Goal: Task Accomplishment & Management: Use online tool/utility

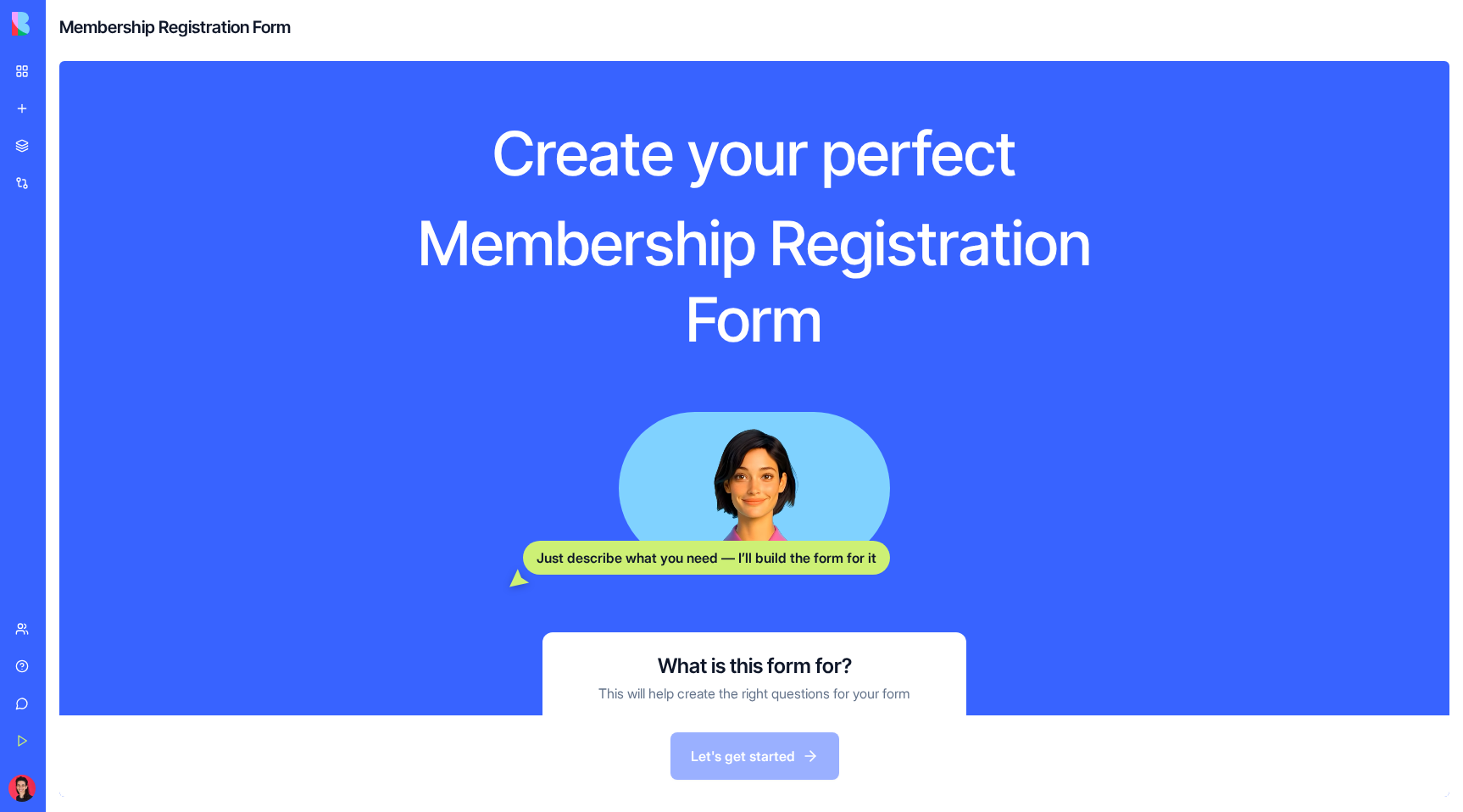
scroll to position [143, 0]
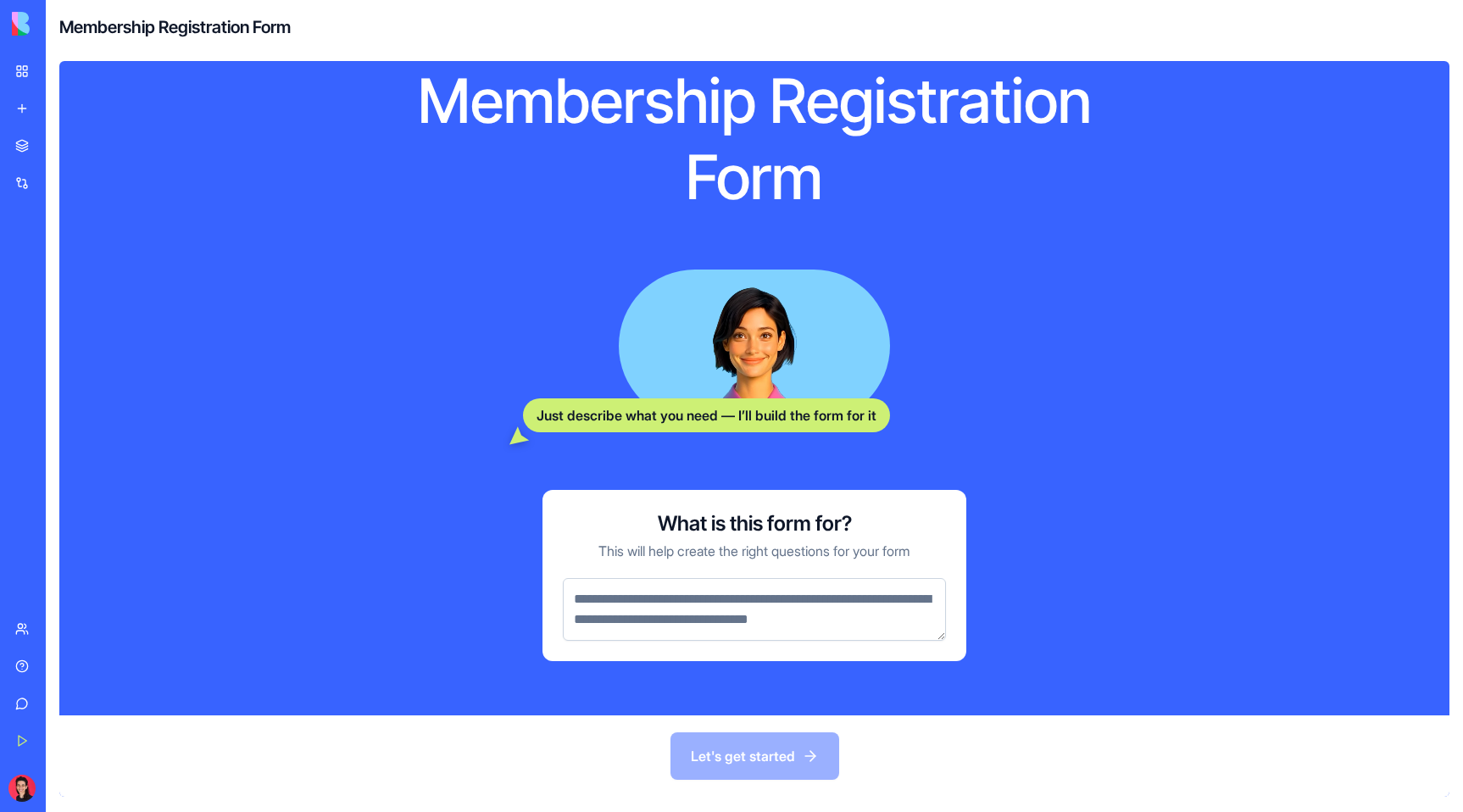
click at [792, 606] on textarea at bounding box center [754, 609] width 383 height 63
type textarea "*"
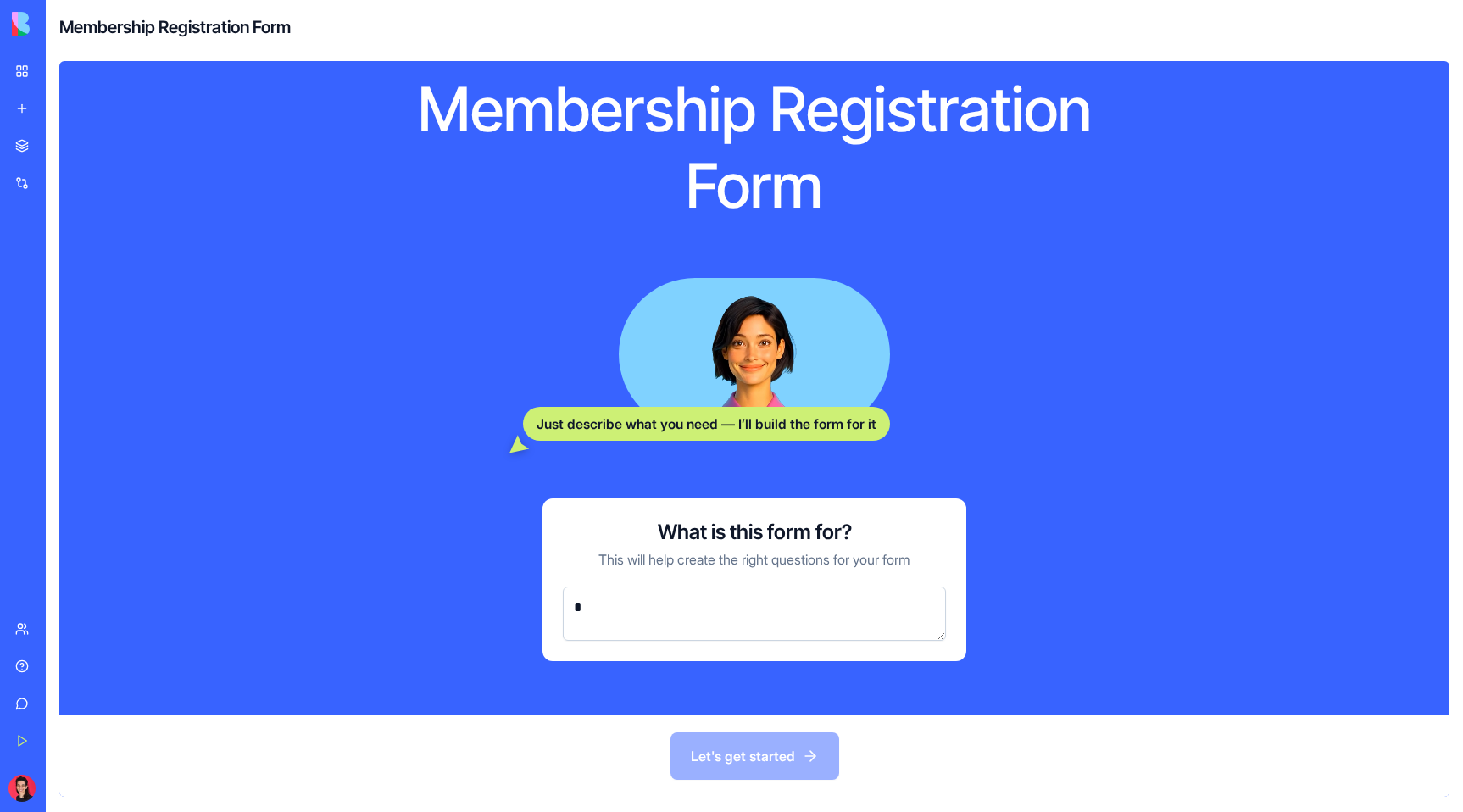
scroll to position [134, 0]
type textarea "*"
type textarea "**********"
click at [787, 760] on button "Let's get started" at bounding box center [755, 756] width 169 height 47
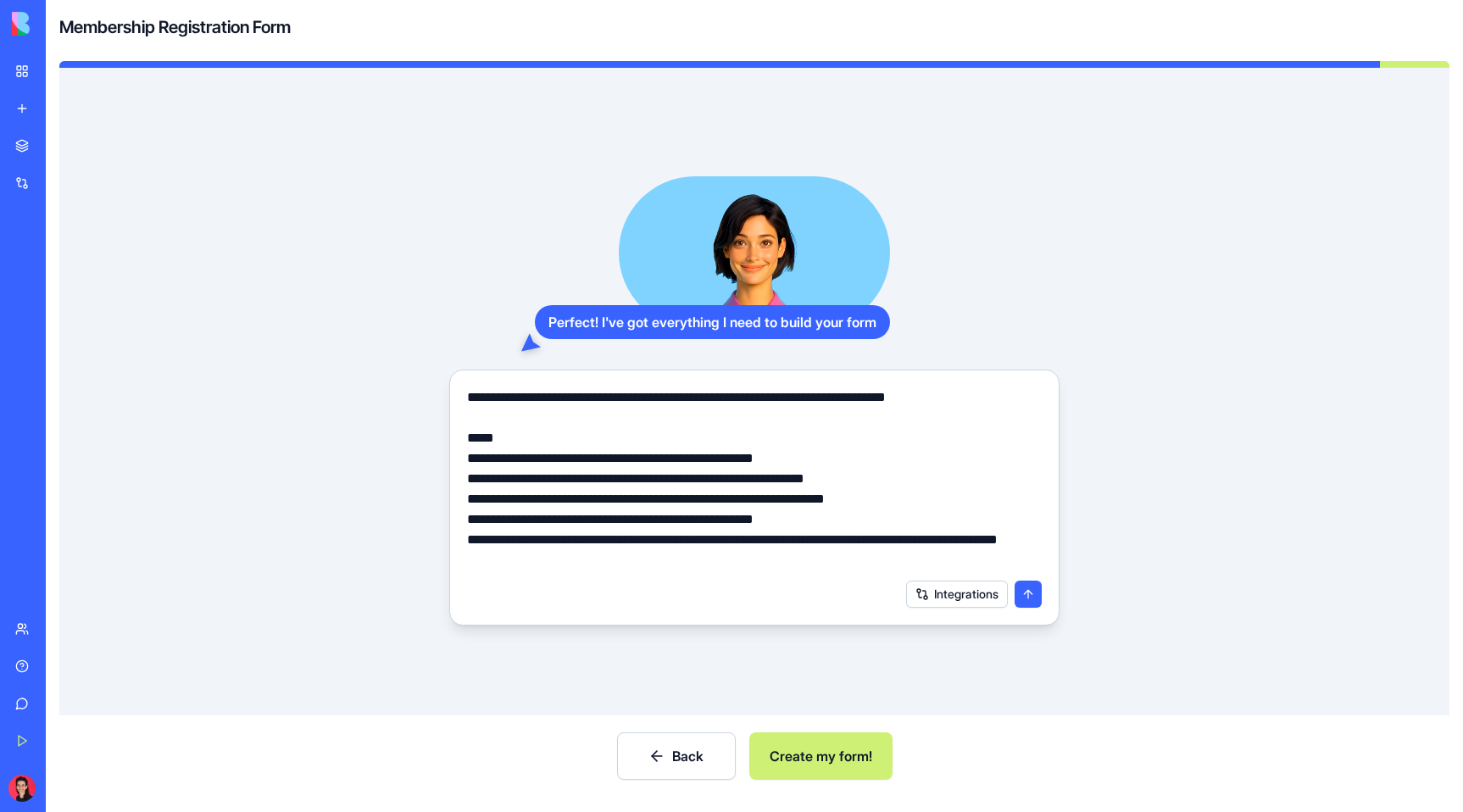
click at [829, 755] on button "Create my form!" at bounding box center [821, 756] width 144 height 47
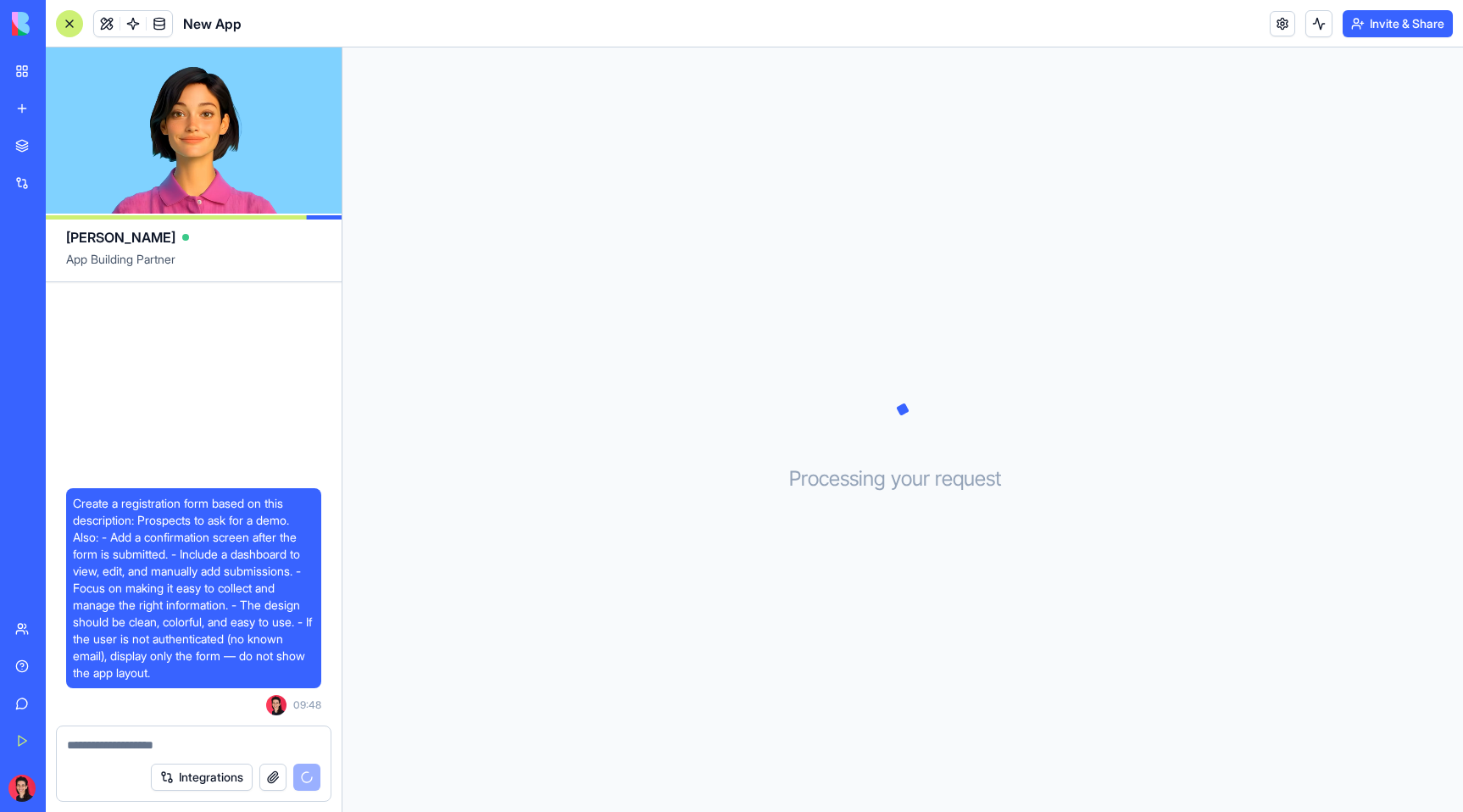
scroll to position [58, 0]
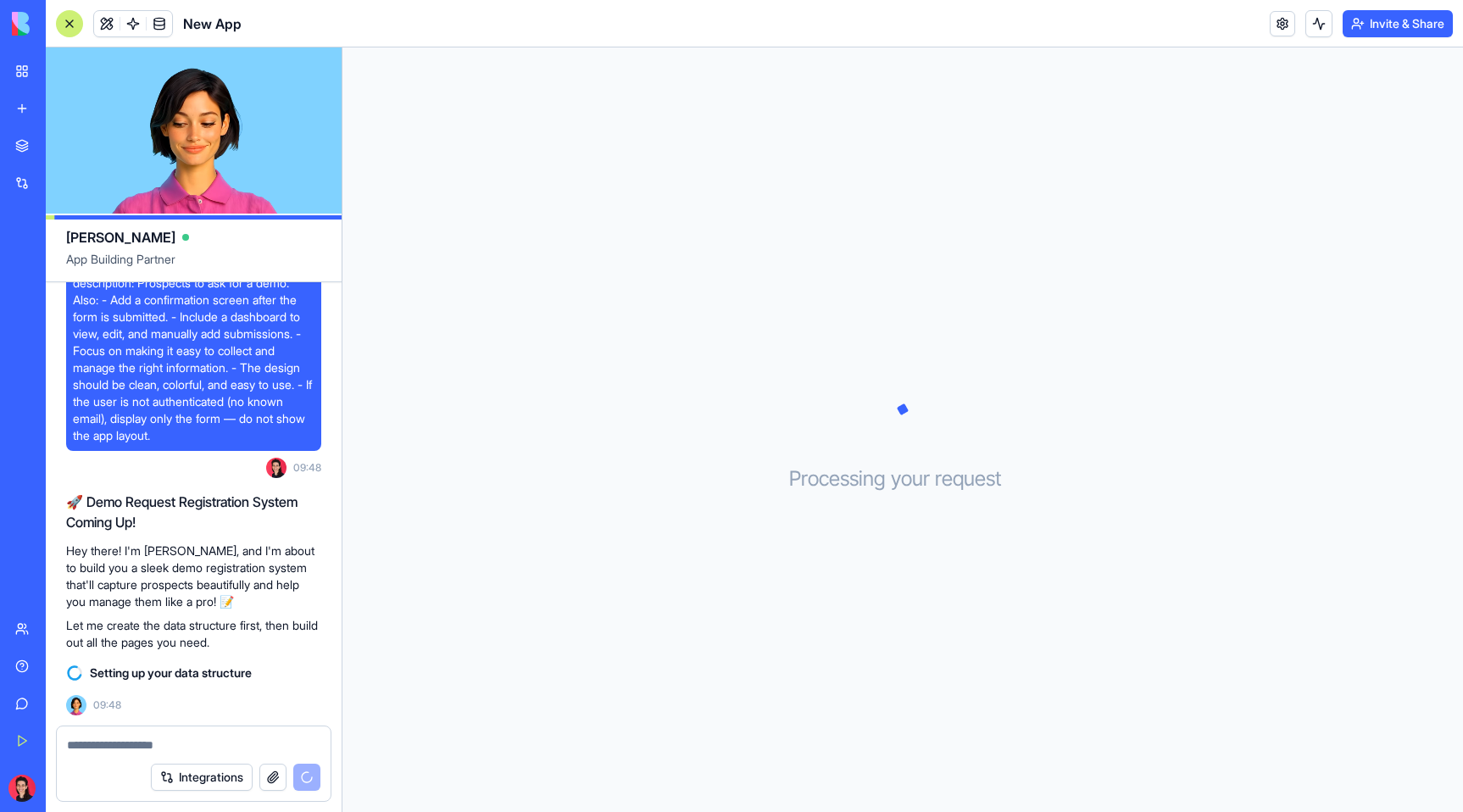
click at [1405, 811] on div at bounding box center [731, 812] width 1463 height 0
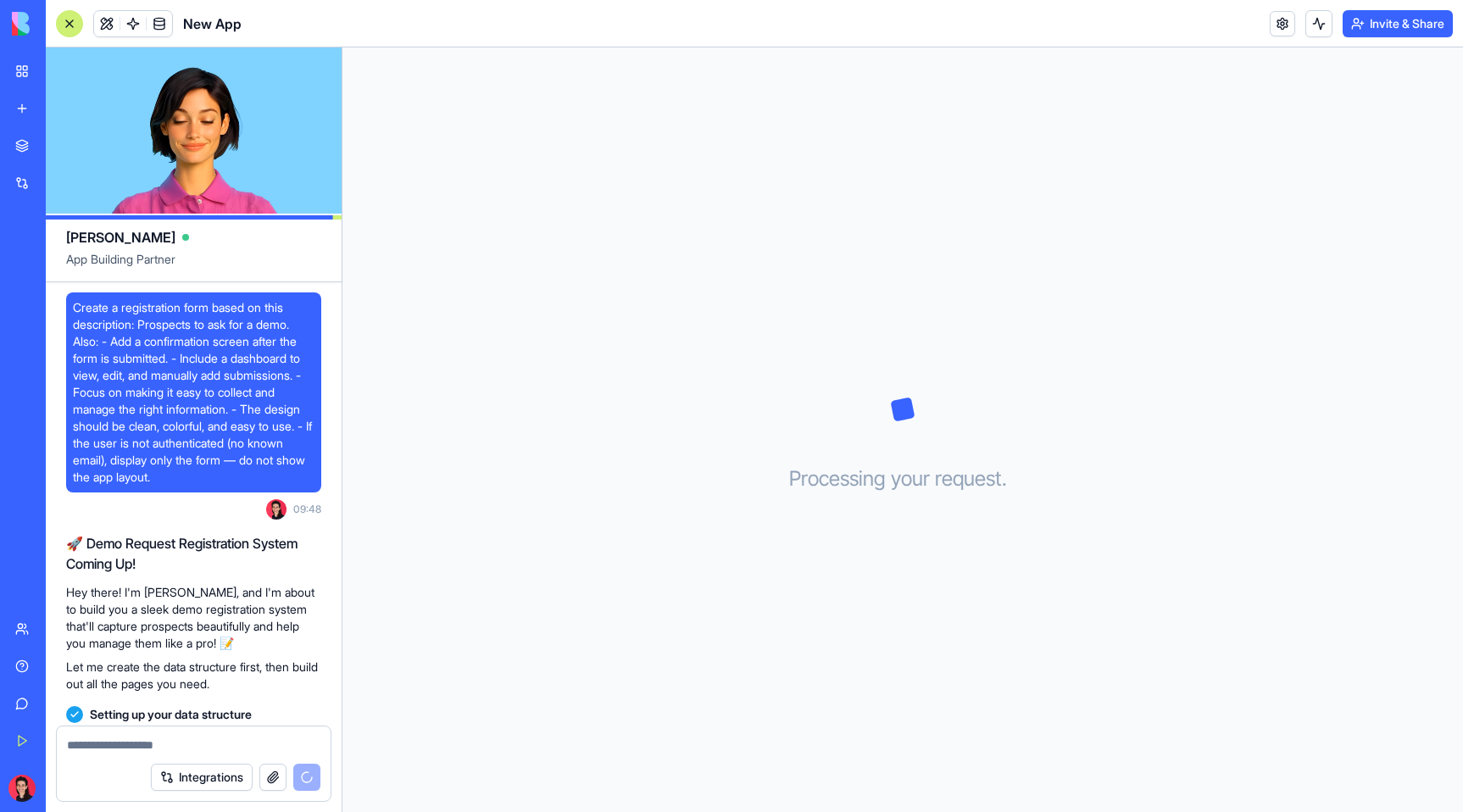
scroll to position [170, 0]
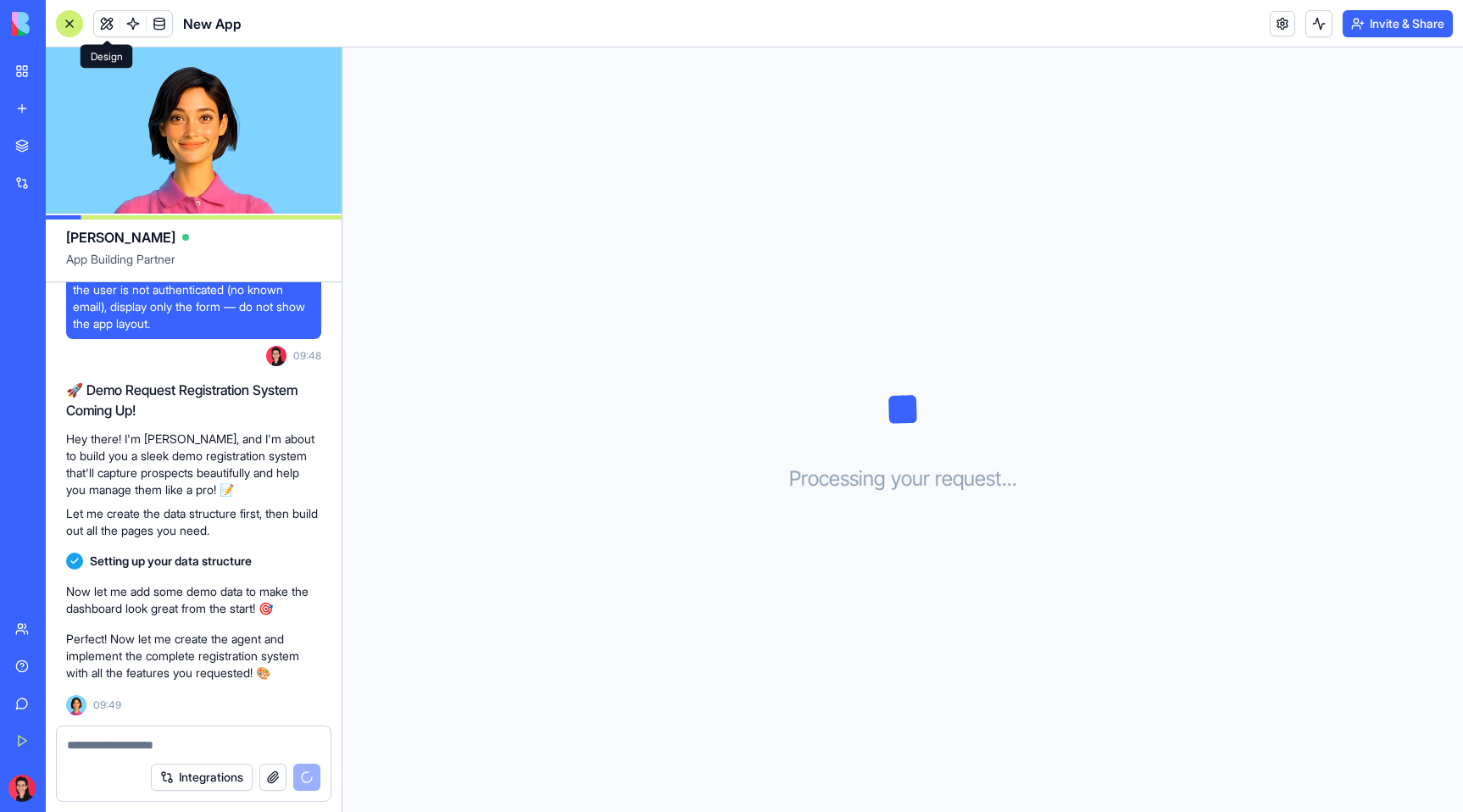
click at [104, 23] on button at bounding box center [106, 24] width 25 height 25
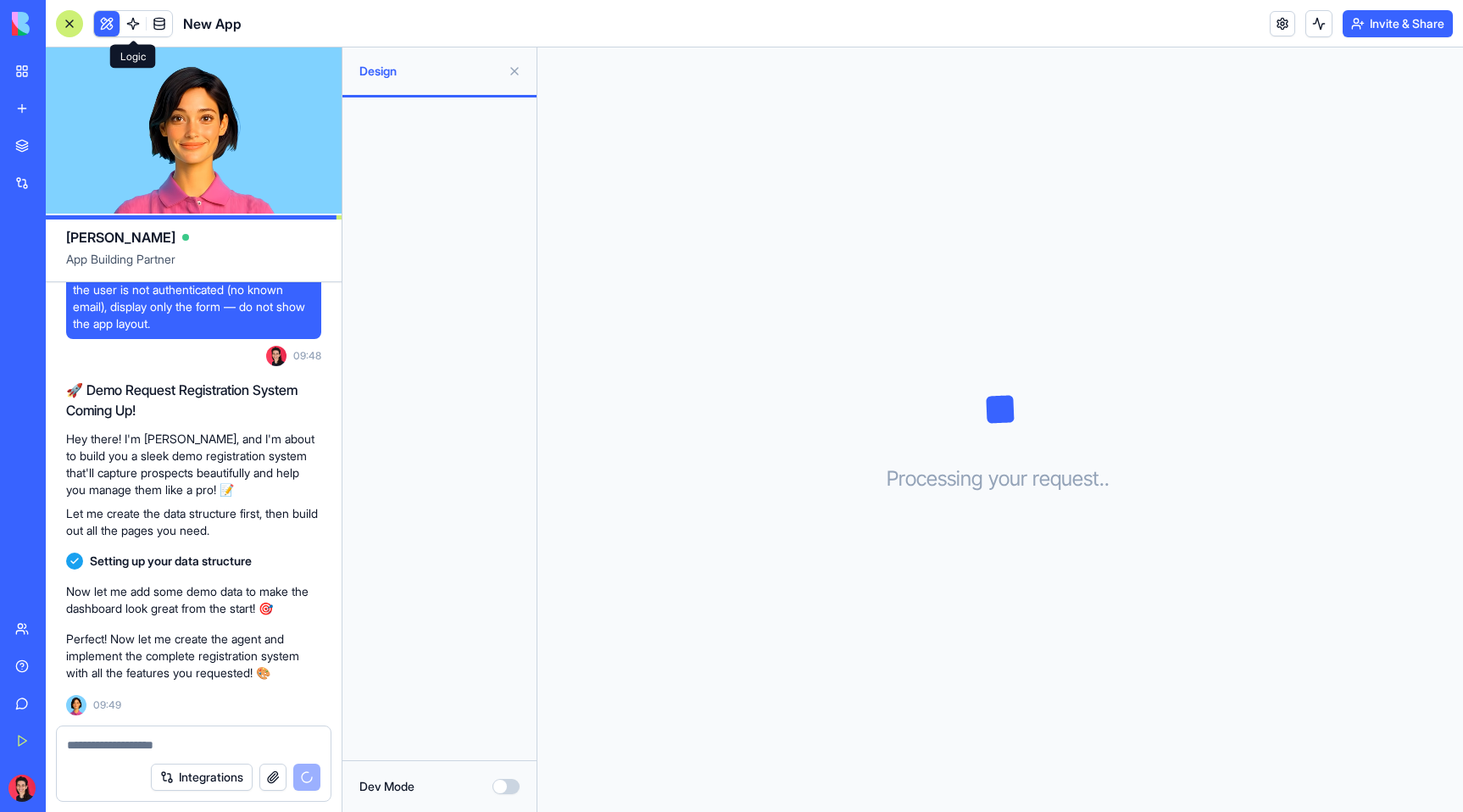
click at [129, 27] on span at bounding box center [133, 24] width 47 height 47
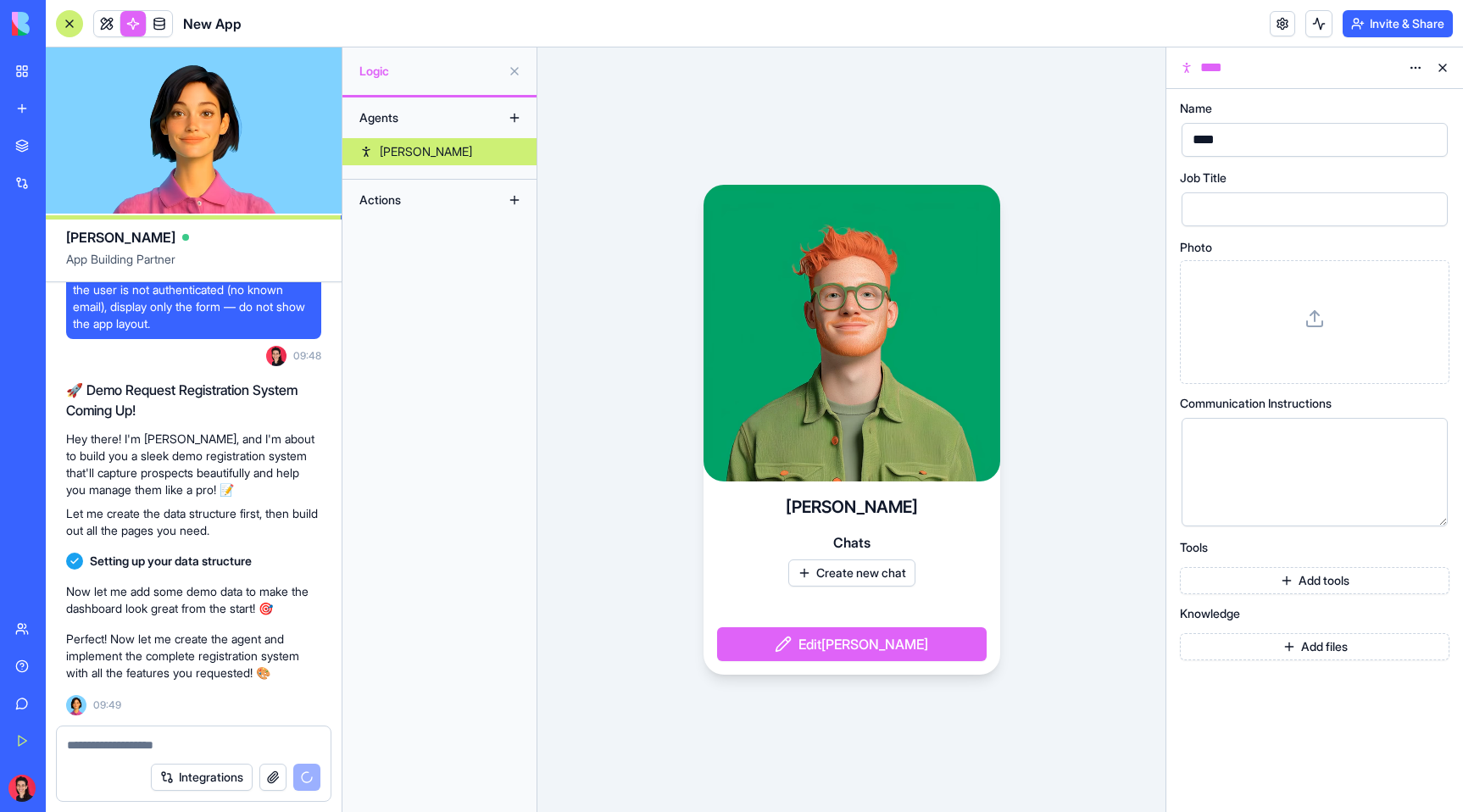
click at [1442, 64] on button at bounding box center [1443, 68] width 27 height 27
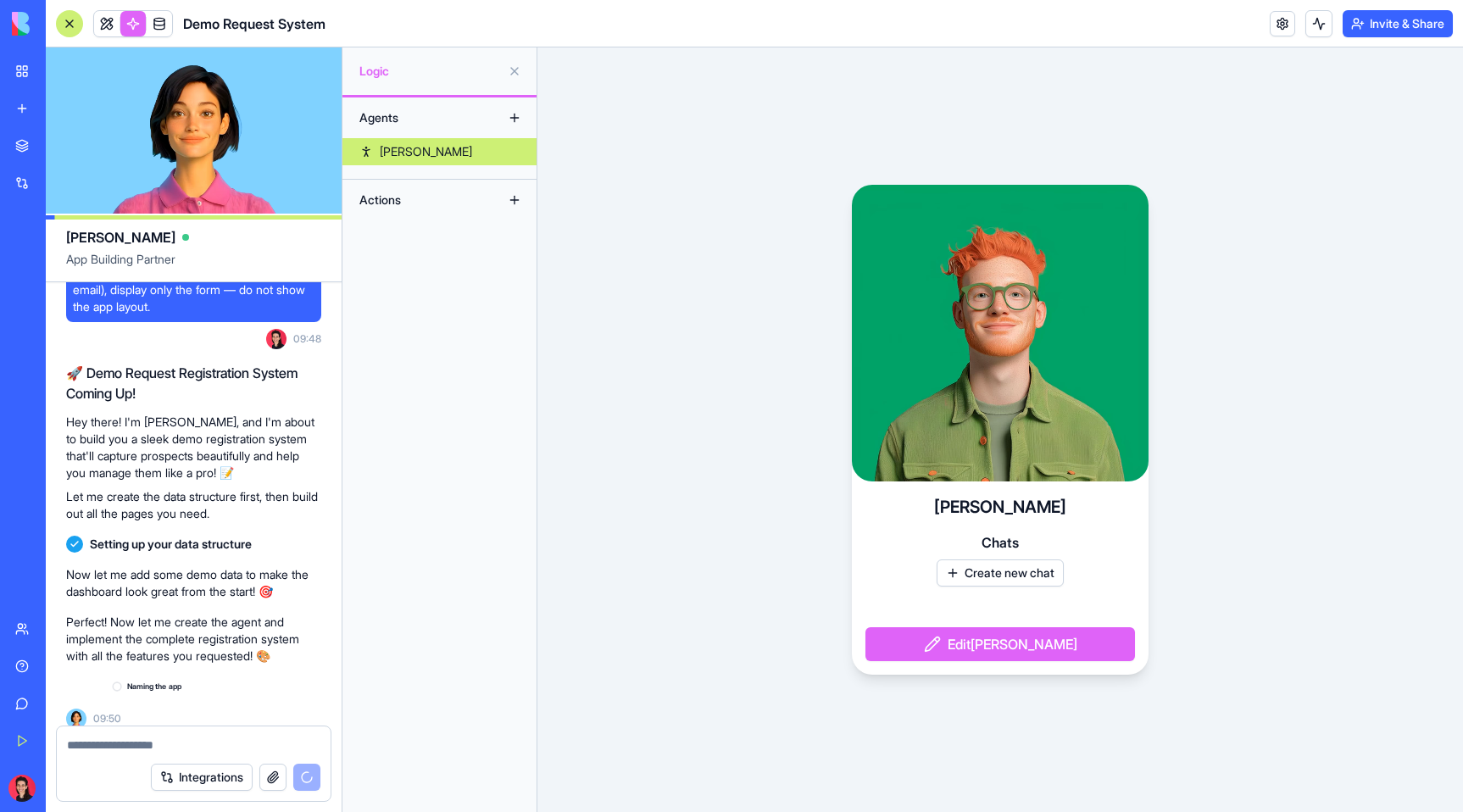
scroll to position [201, 0]
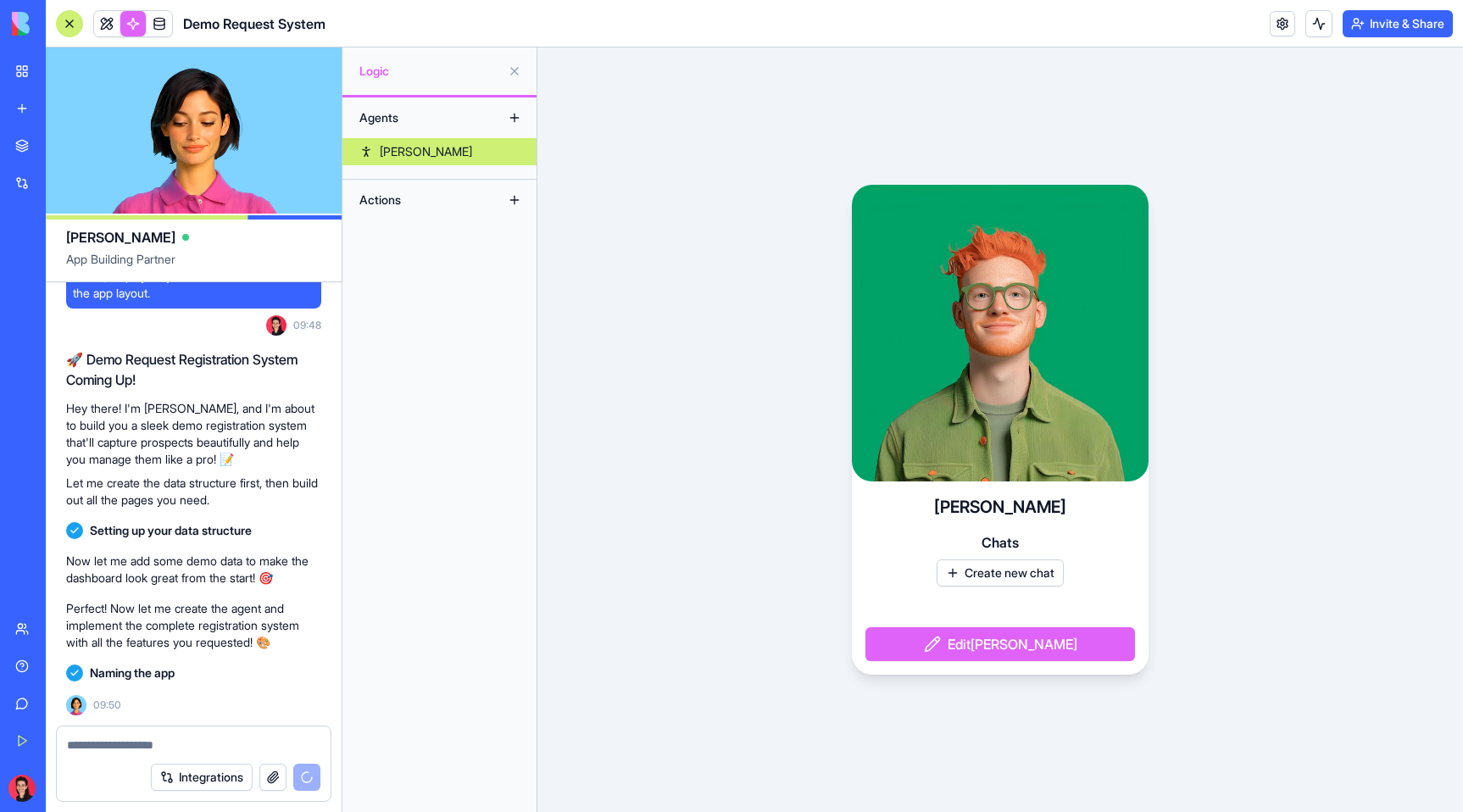
click at [411, 200] on div "Actions" at bounding box center [418, 200] width 135 height 27
click at [512, 205] on button at bounding box center [515, 200] width 27 height 27
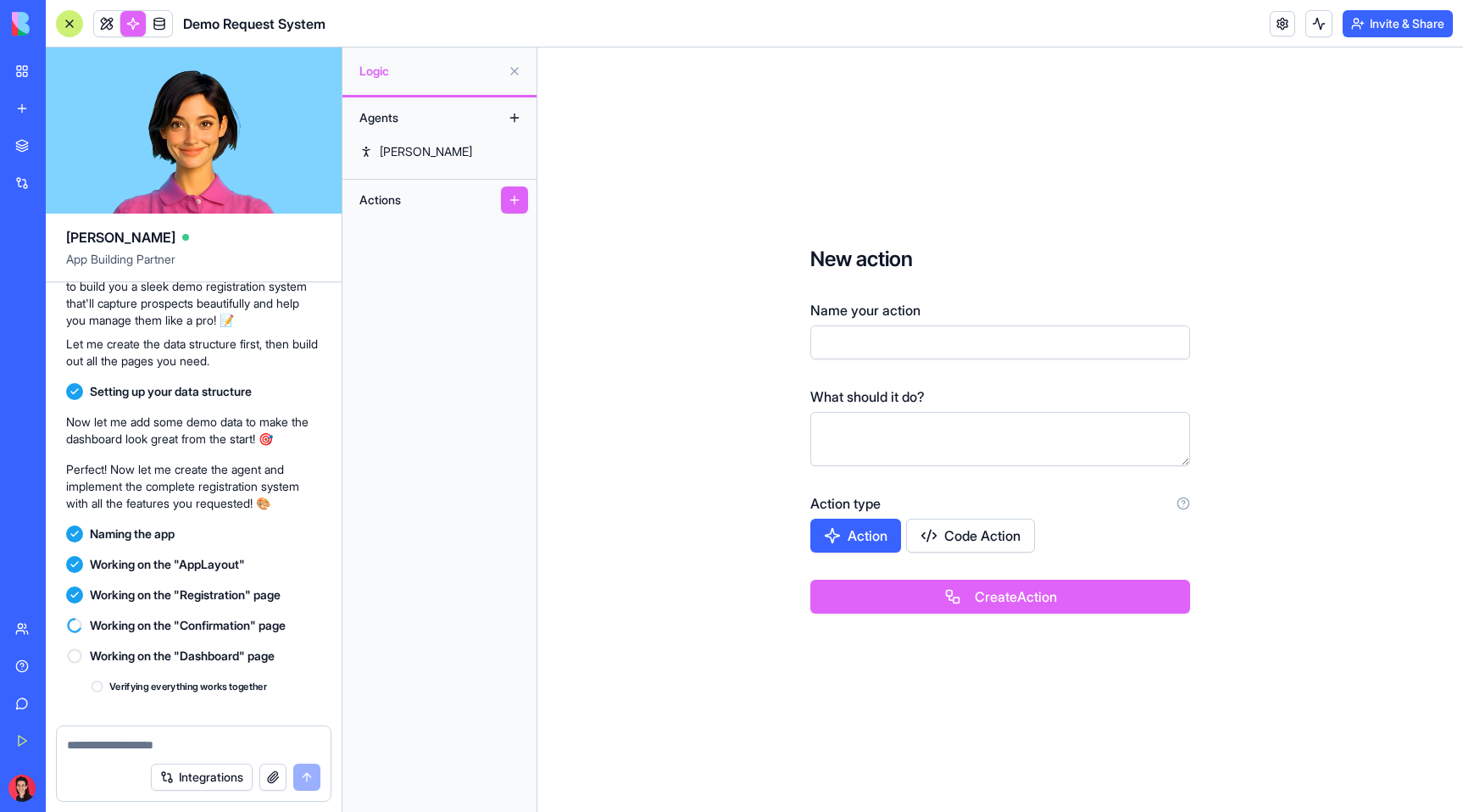
scroll to position [631, 0]
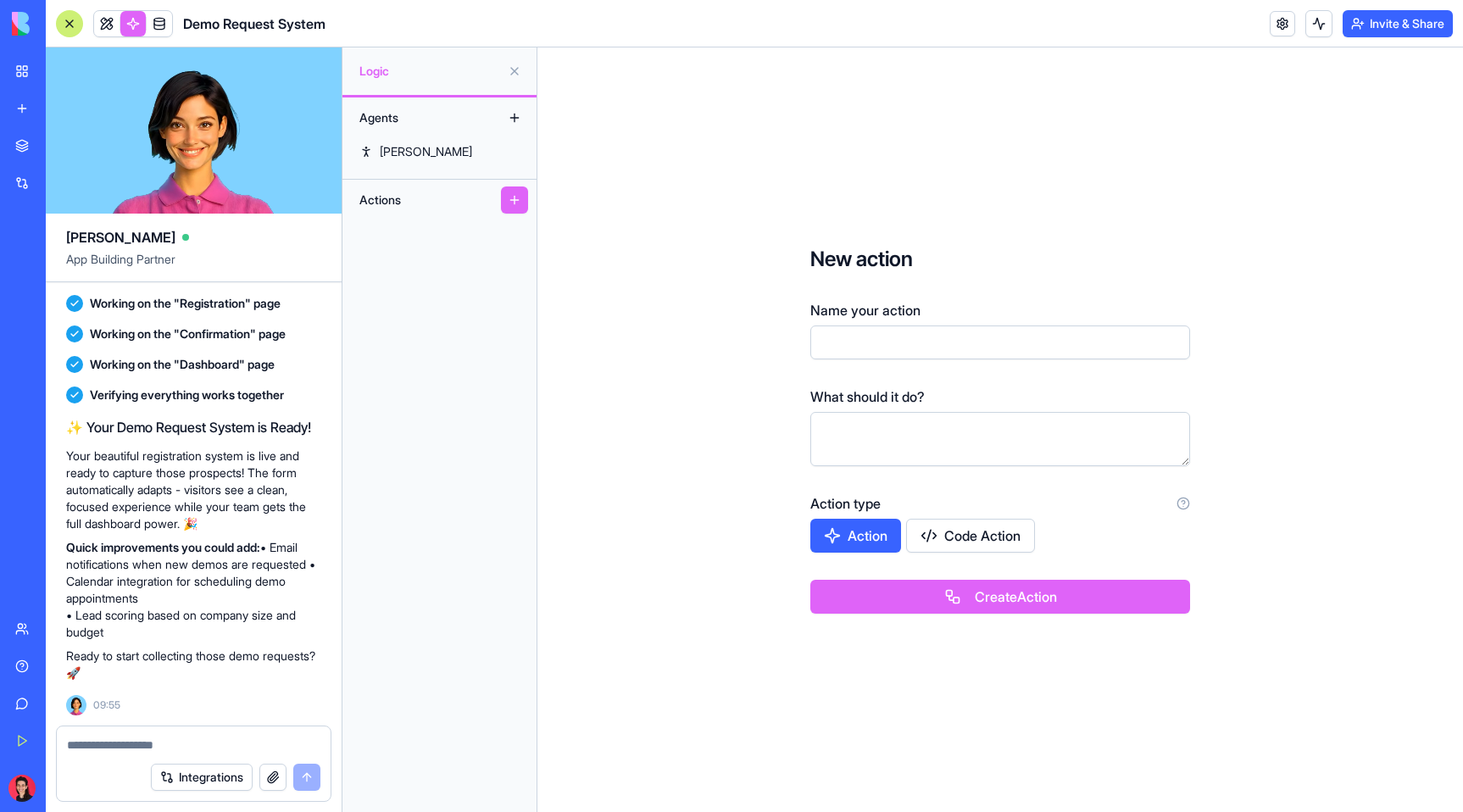
click at [874, 348] on input "Name your action" at bounding box center [1000, 342] width 380 height 34
click at [728, 436] on div "New action Name your action What should it do? Action type Action Code Action C…" at bounding box center [1000, 429] width 926 height 765
click at [1375, 27] on button "Invite & Share" at bounding box center [1398, 24] width 110 height 27
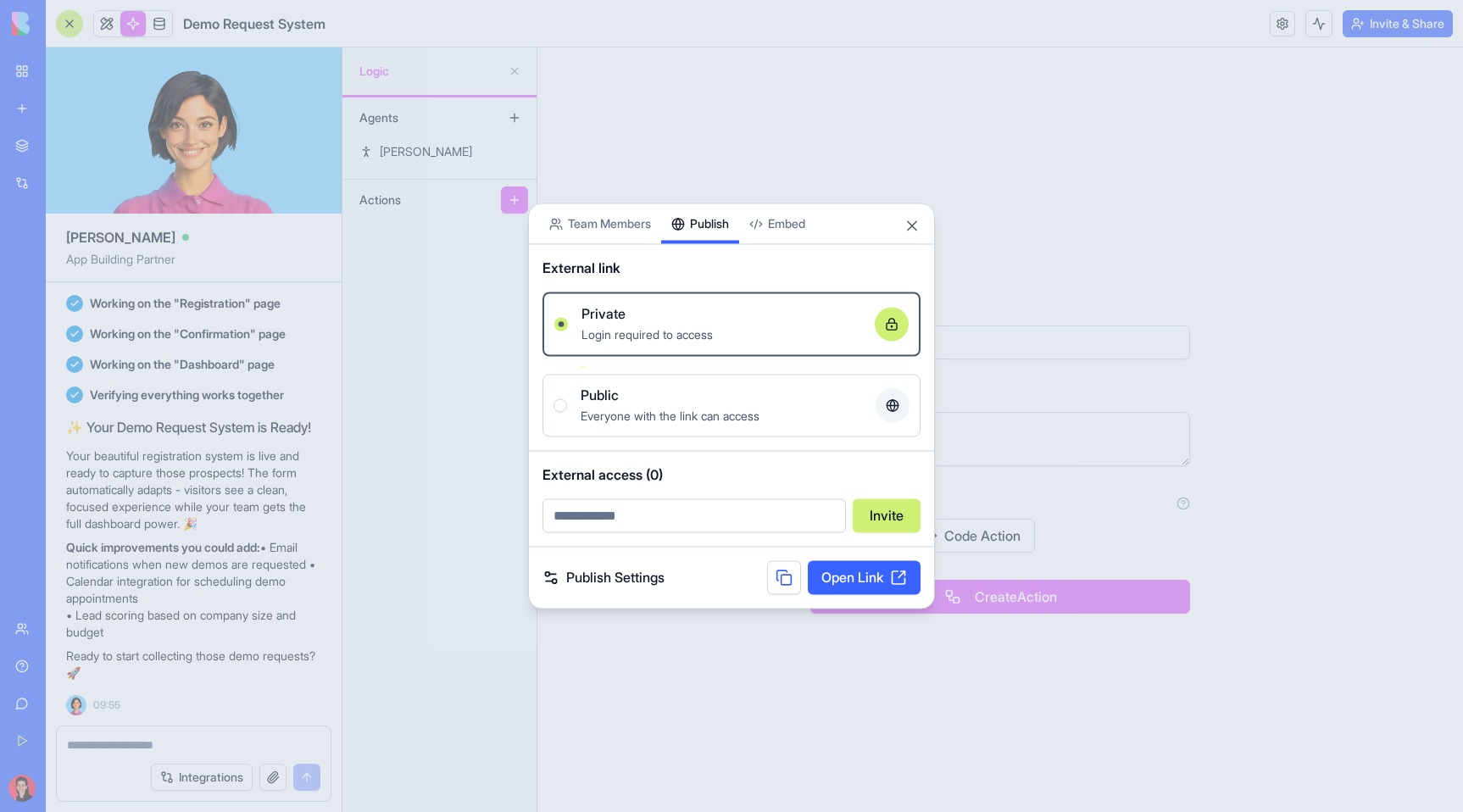
click at [712, 248] on div "Share App Team Members Publish Embed External link Private Login required to ac…" at bounding box center [731, 406] width 406 height 406
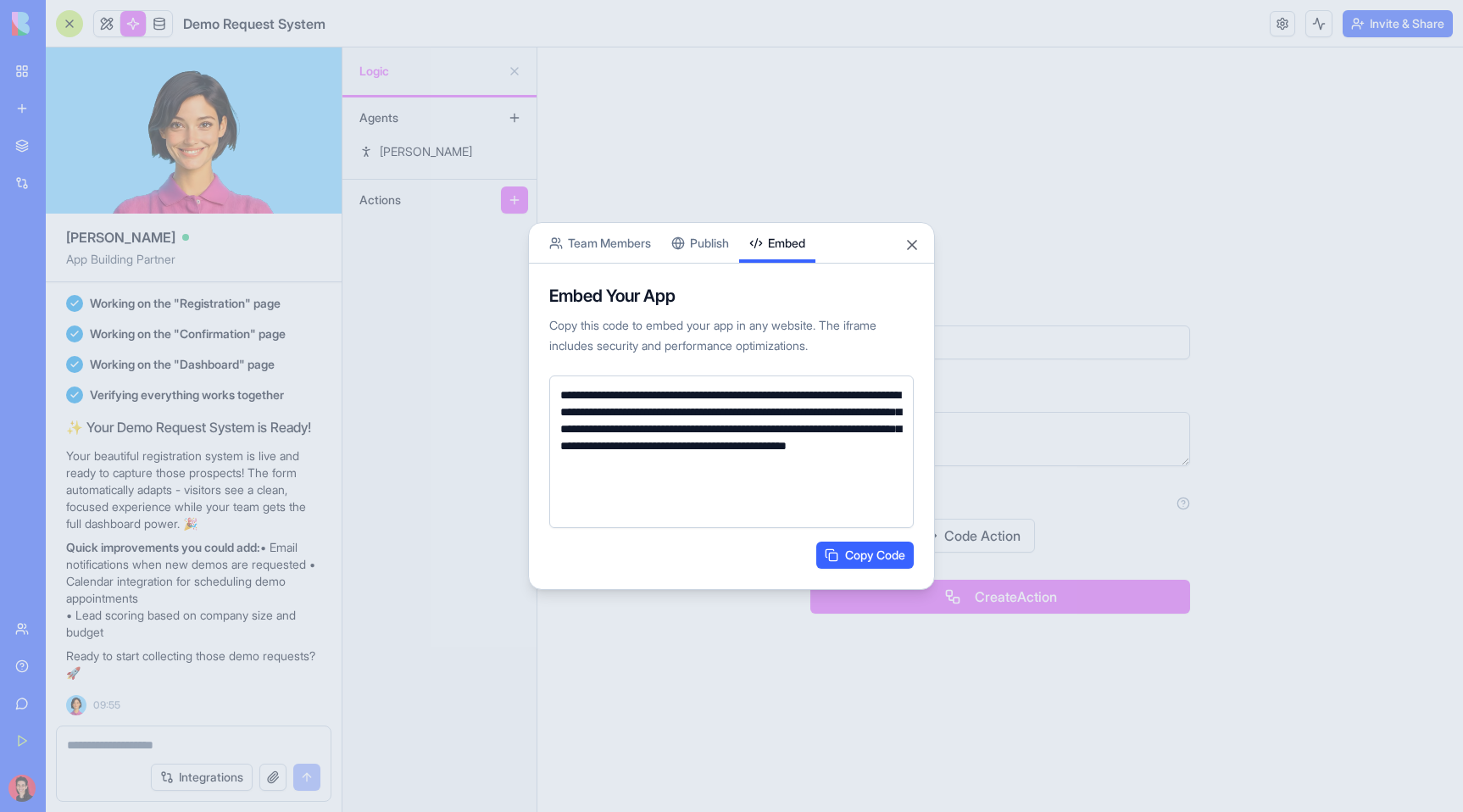
click at [791, 199] on body "BETA My Workspace New app Marketplace Integrations Recent New App Social Media …" at bounding box center [731, 406] width 1463 height 812
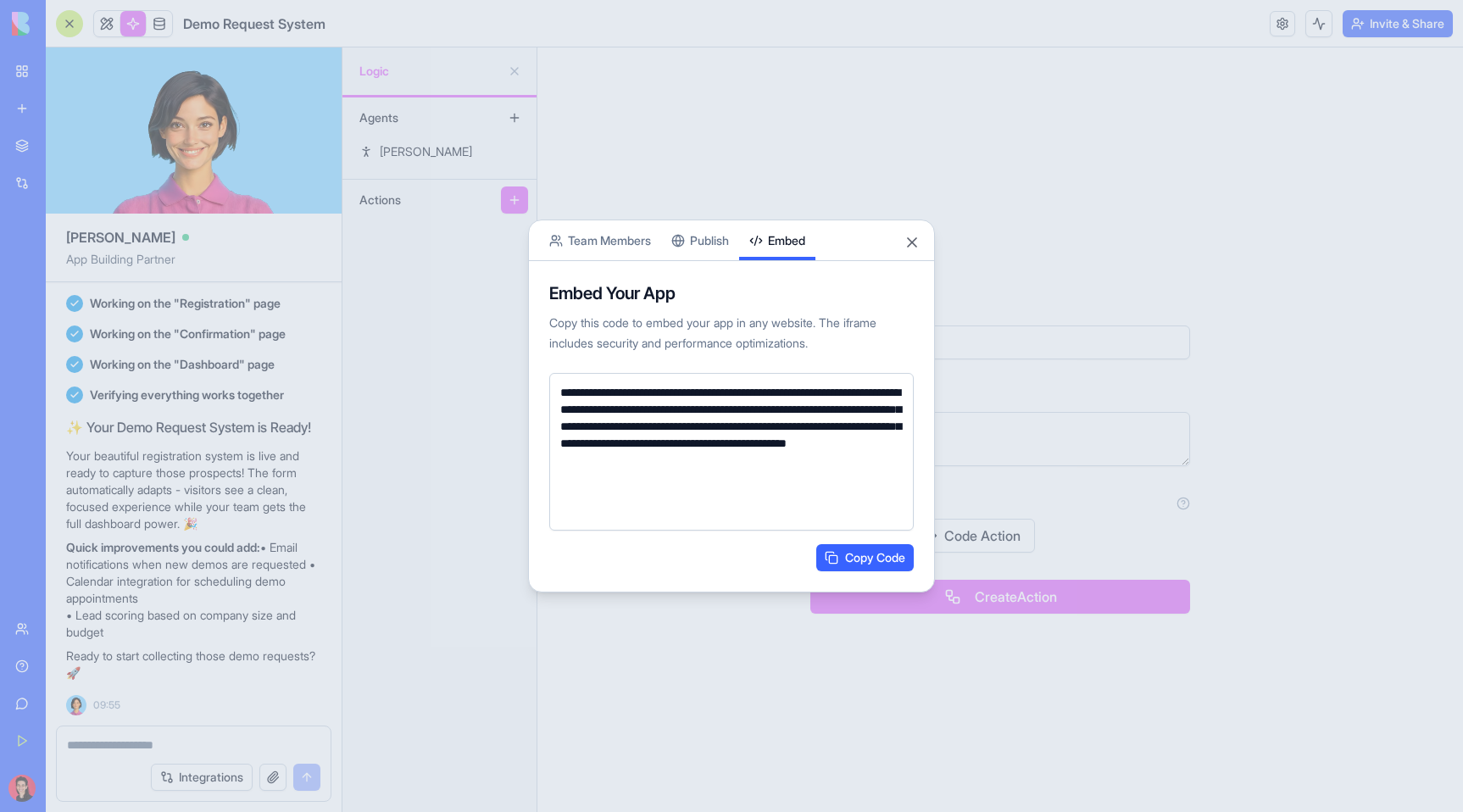
click at [598, 233] on button "Team Members" at bounding box center [600, 240] width 122 height 40
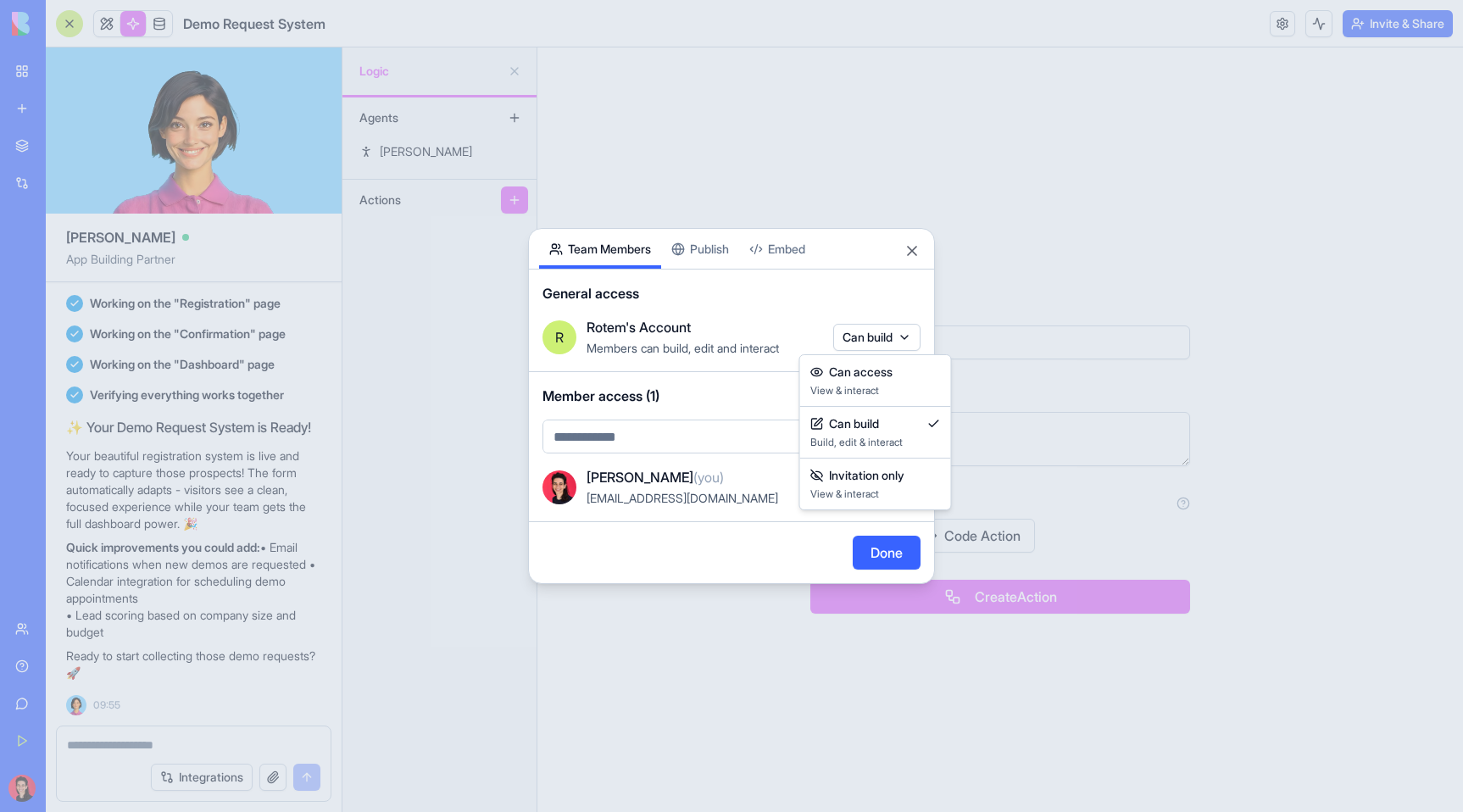
click at [888, 342] on body "BETA My Workspace New app Marketplace Integrations Recent New App Social Media …" at bounding box center [731, 406] width 1463 height 812
click at [910, 253] on body "BETA My Workspace New app Marketplace Integrations Recent New App Social Media …" at bounding box center [731, 406] width 1463 height 812
click at [916, 252] on button "Close" at bounding box center [912, 251] width 17 height 17
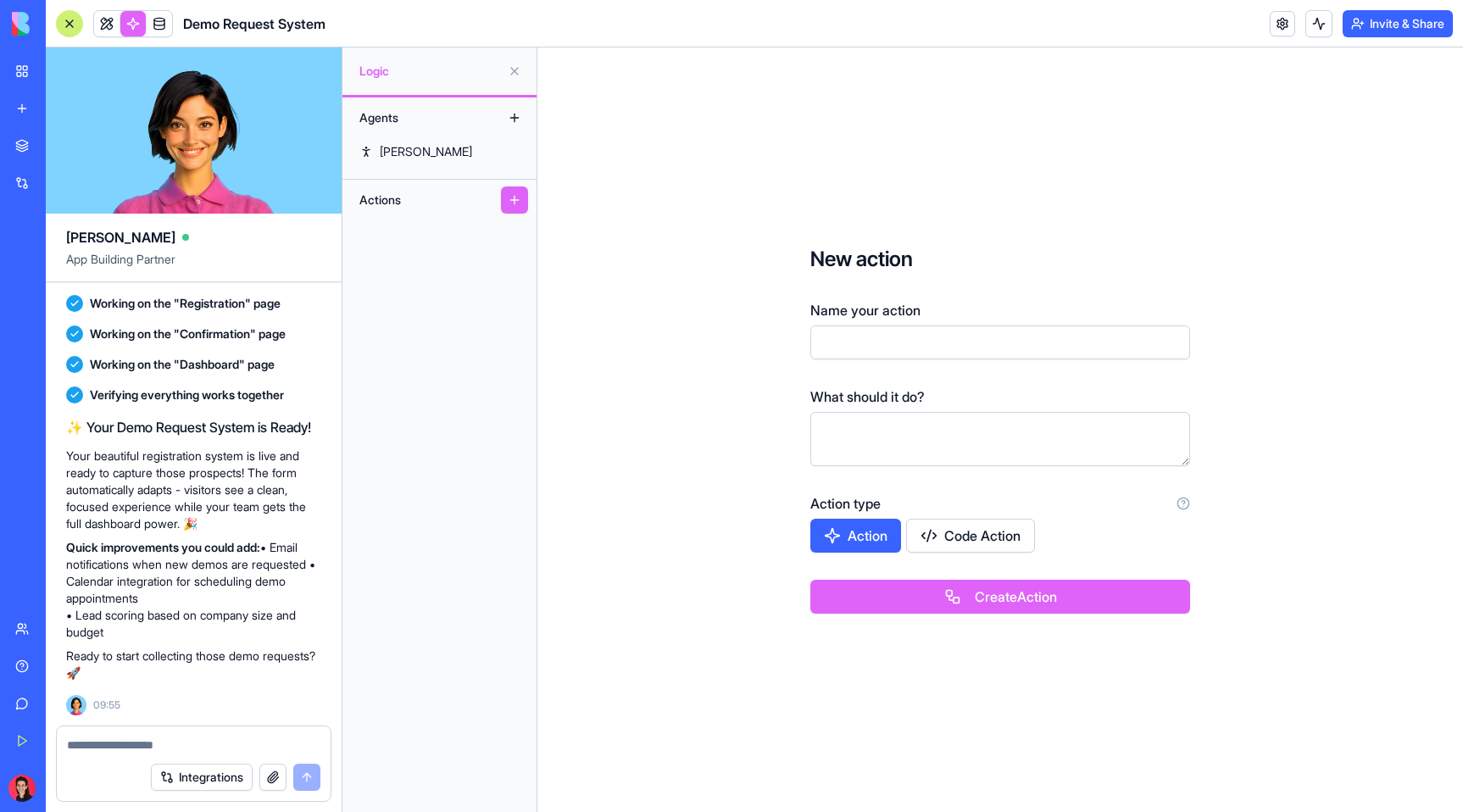
click at [723, 266] on div "New action Name your action What should it do? Action type Action Code Action C…" at bounding box center [1000, 429] width 926 height 765
click at [173, 656] on p "Ready to start collecting those demo requests? 🚀" at bounding box center [194, 664] width 256 height 34
click at [217, 578] on p "Quick improvements you could add: • Email notifications when new demos are requ…" at bounding box center [194, 590] width 256 height 102
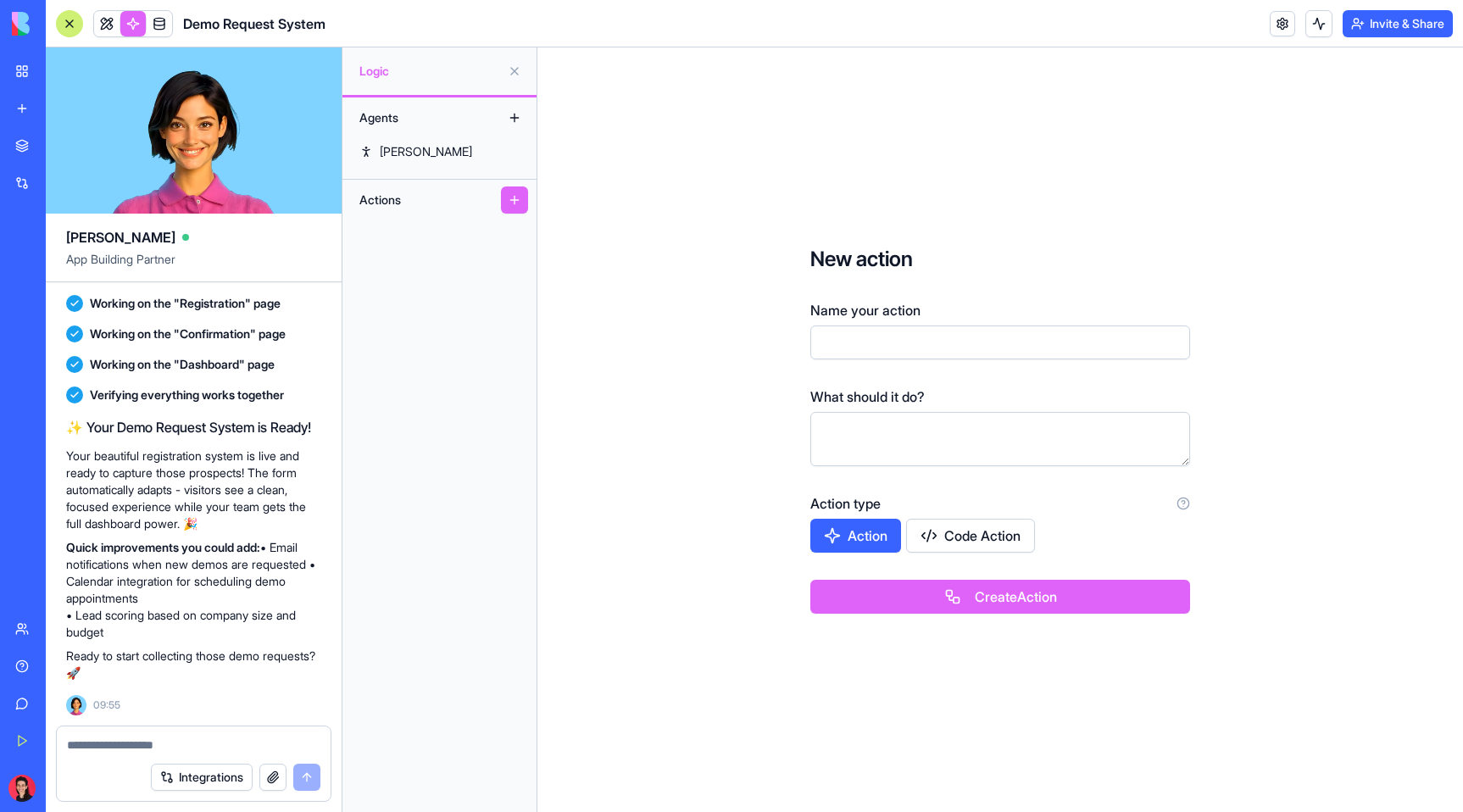
click at [73, 289] on link "Social Media Content Generator TRY" at bounding box center [39, 301] width 68 height 34
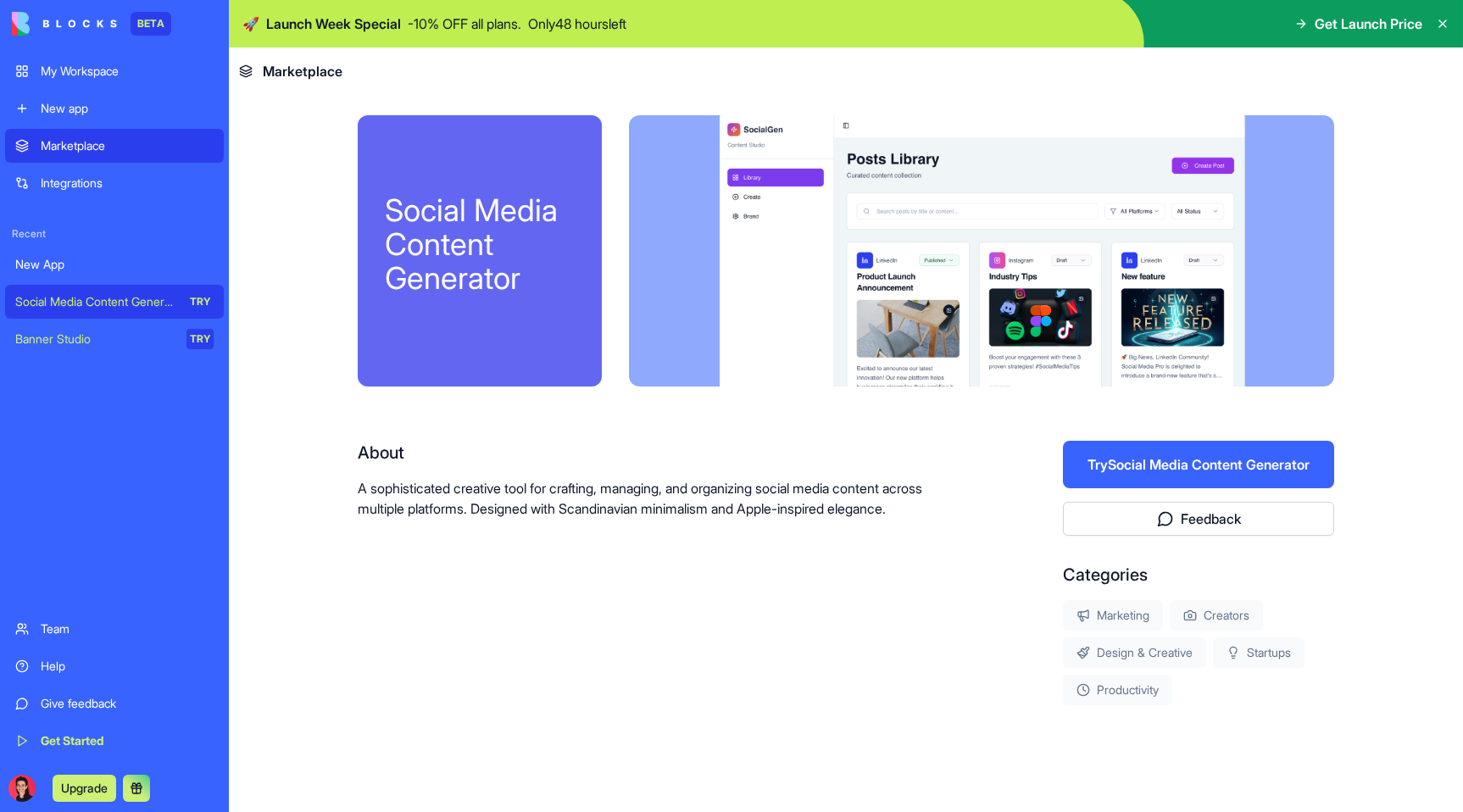
click at [85, 338] on div "Banner Studio" at bounding box center [95, 339] width 159 height 17
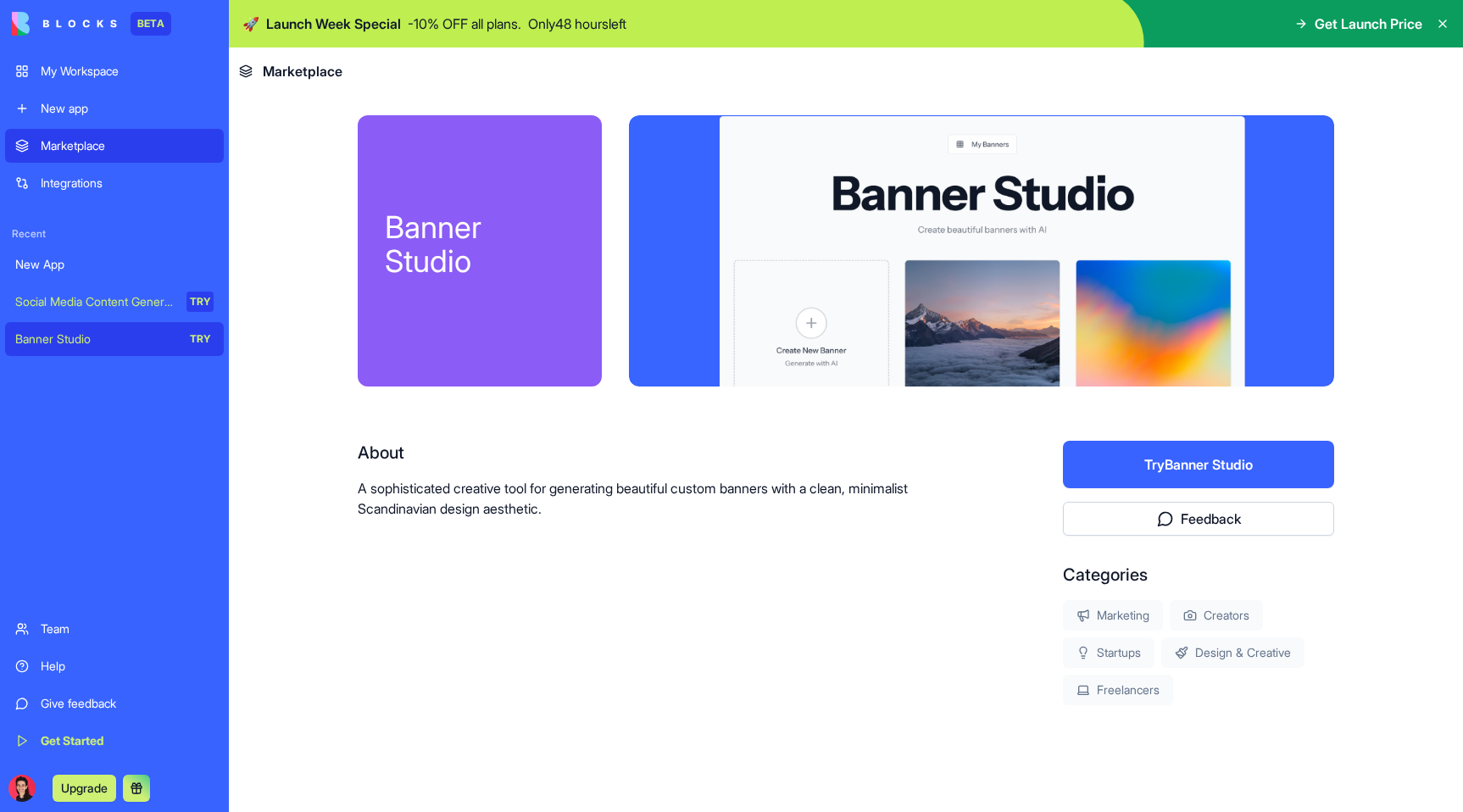
click at [64, 182] on div "Integrations" at bounding box center [127, 183] width 173 height 17
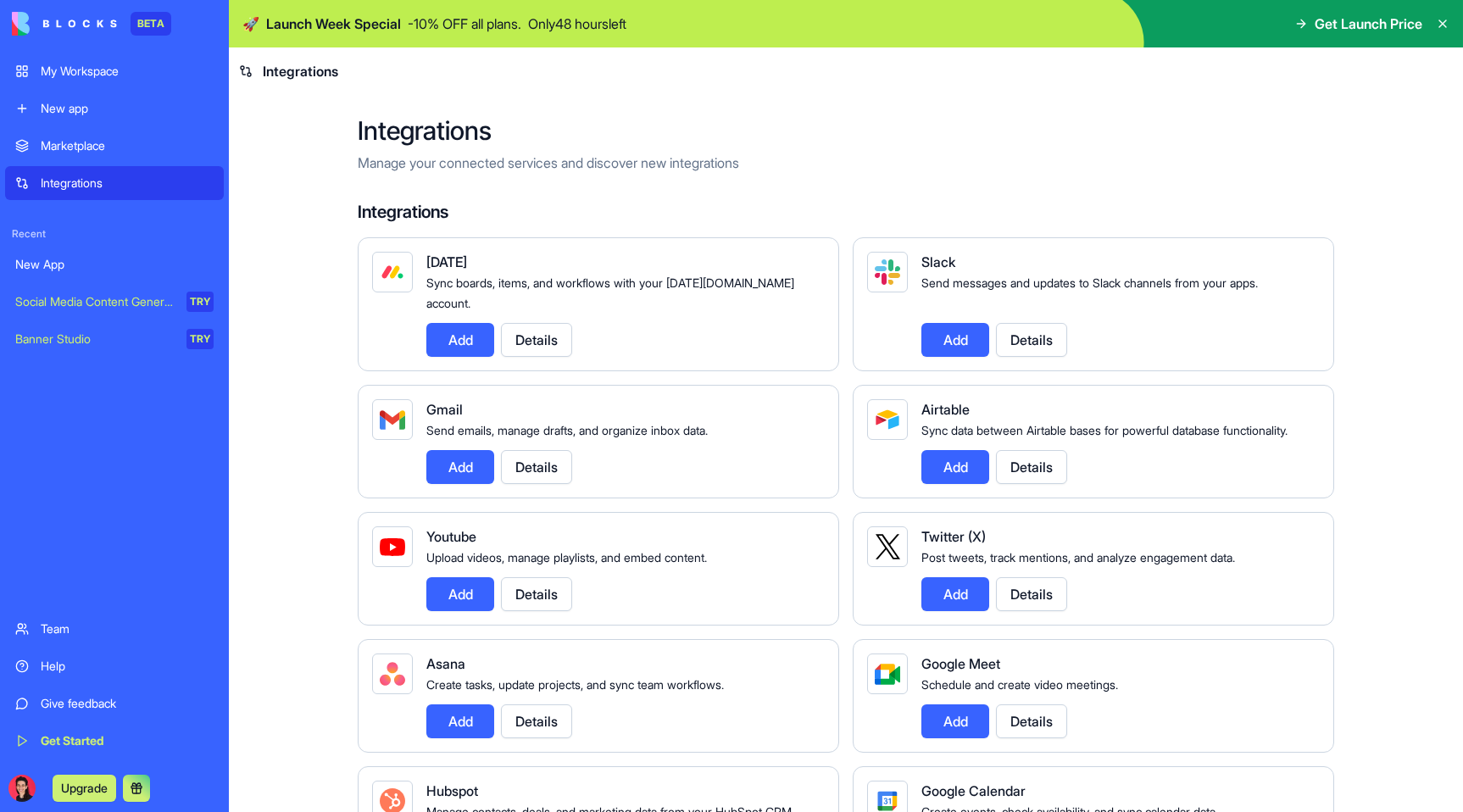
click at [69, 138] on div "Marketplace" at bounding box center [127, 145] width 173 height 17
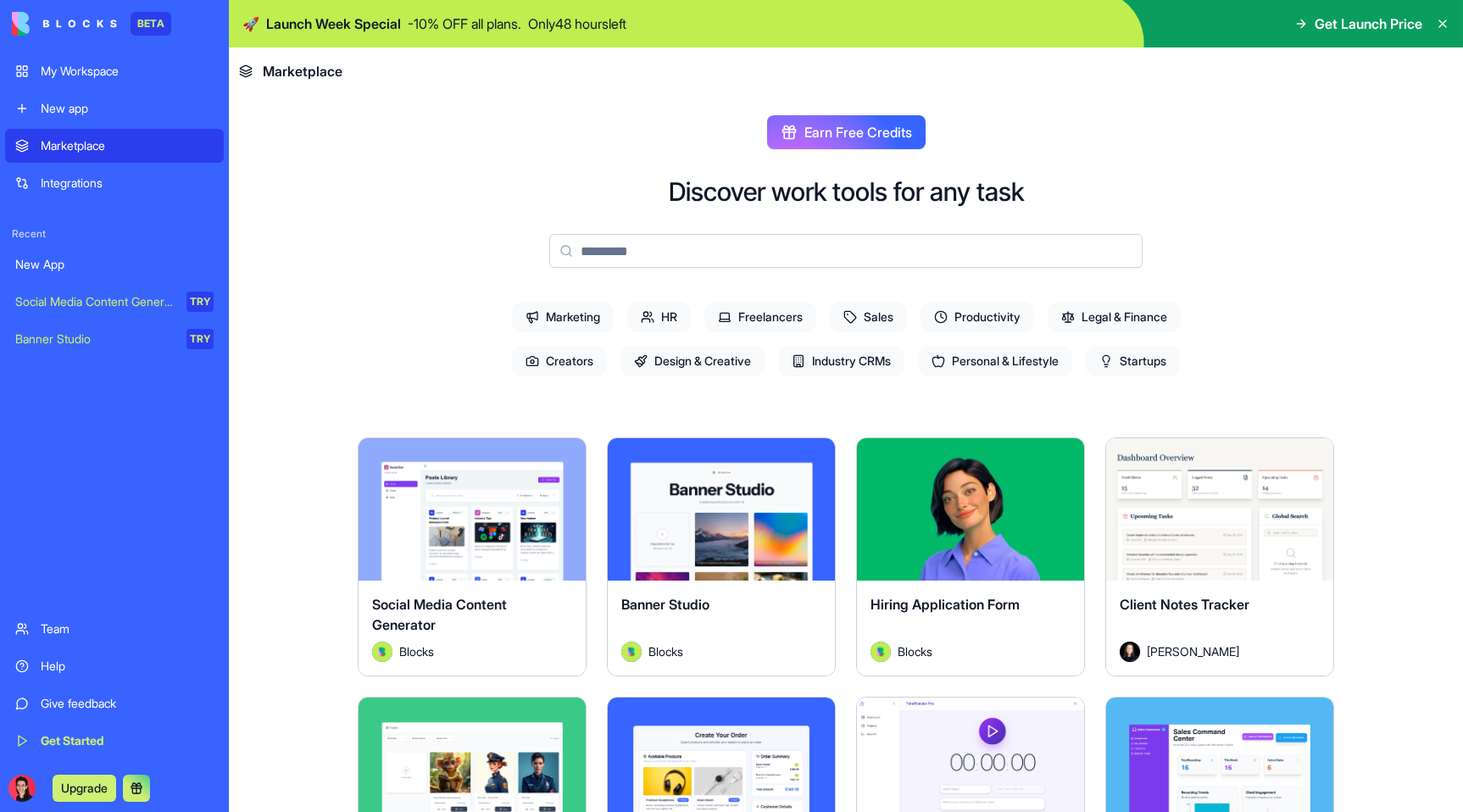
click at [92, 107] on div "New app" at bounding box center [127, 108] width 173 height 17
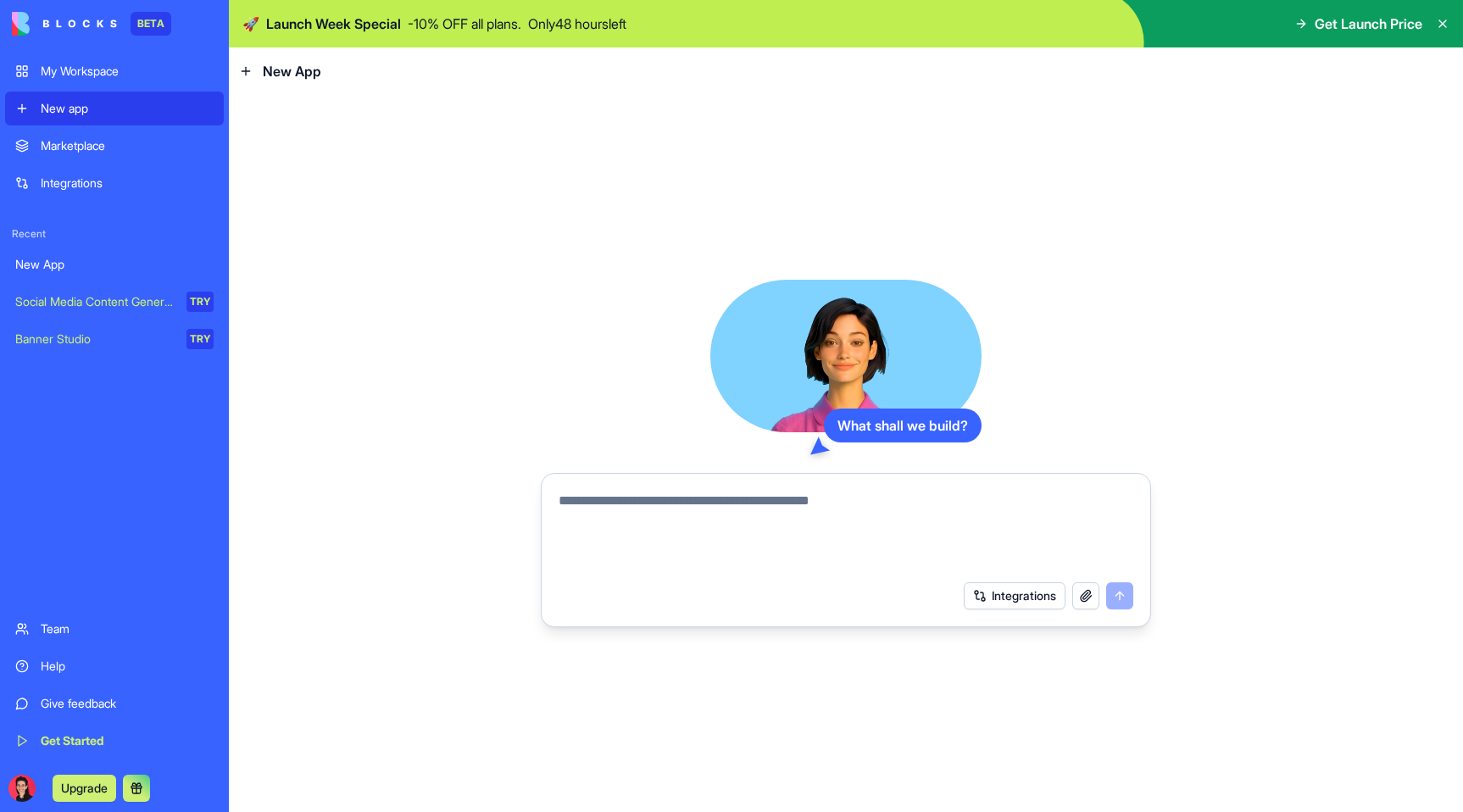
click at [396, 284] on div "What shall we build? Integrations" at bounding box center [846, 453] width 1234 height 717
click at [637, 510] on textarea at bounding box center [846, 531] width 575 height 81
click at [60, 627] on div "Team" at bounding box center [127, 628] width 173 height 17
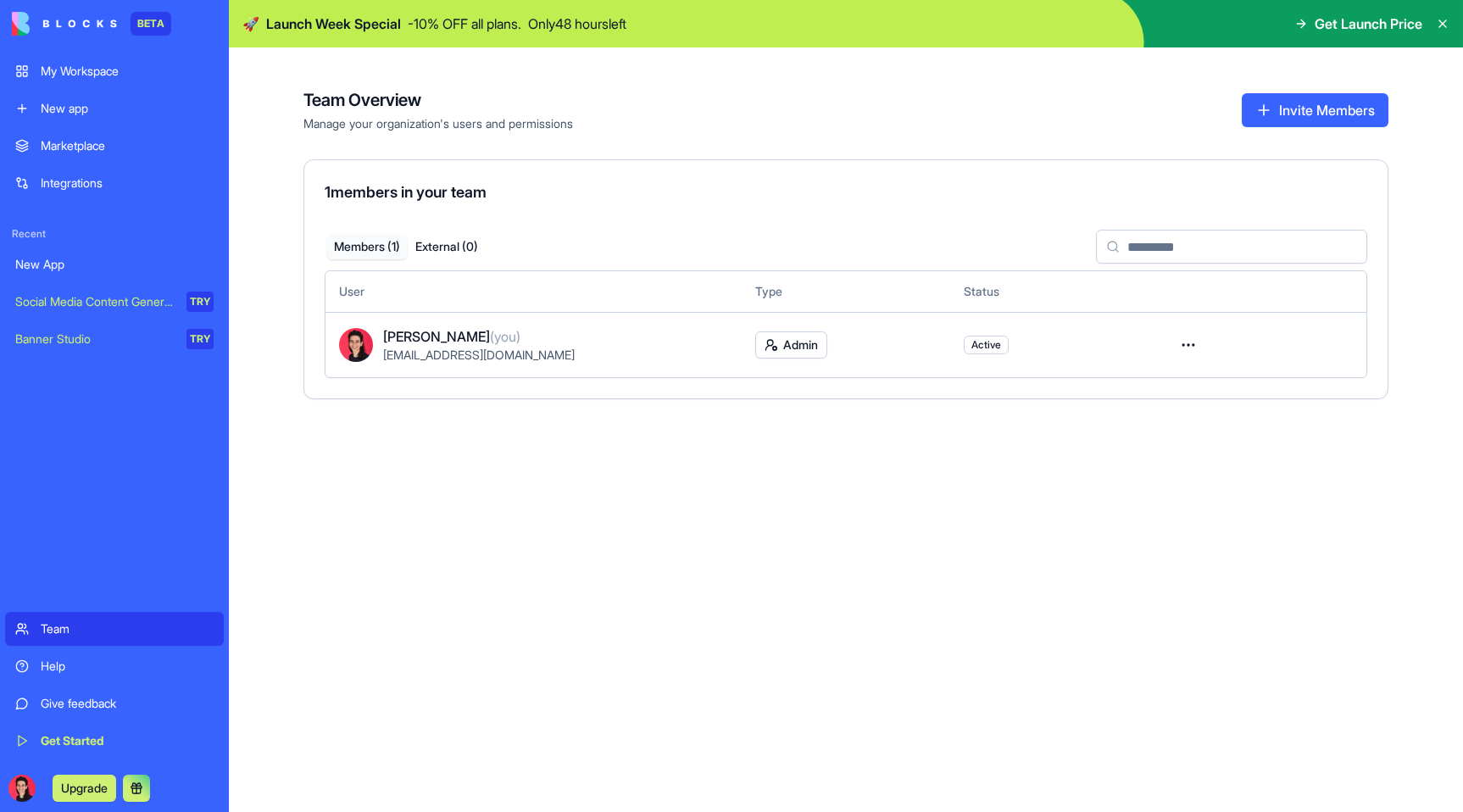
click at [84, 145] on div "Marketplace" at bounding box center [127, 145] width 173 height 17
click at [95, 71] on div "My Workspace" at bounding box center [127, 71] width 173 height 17
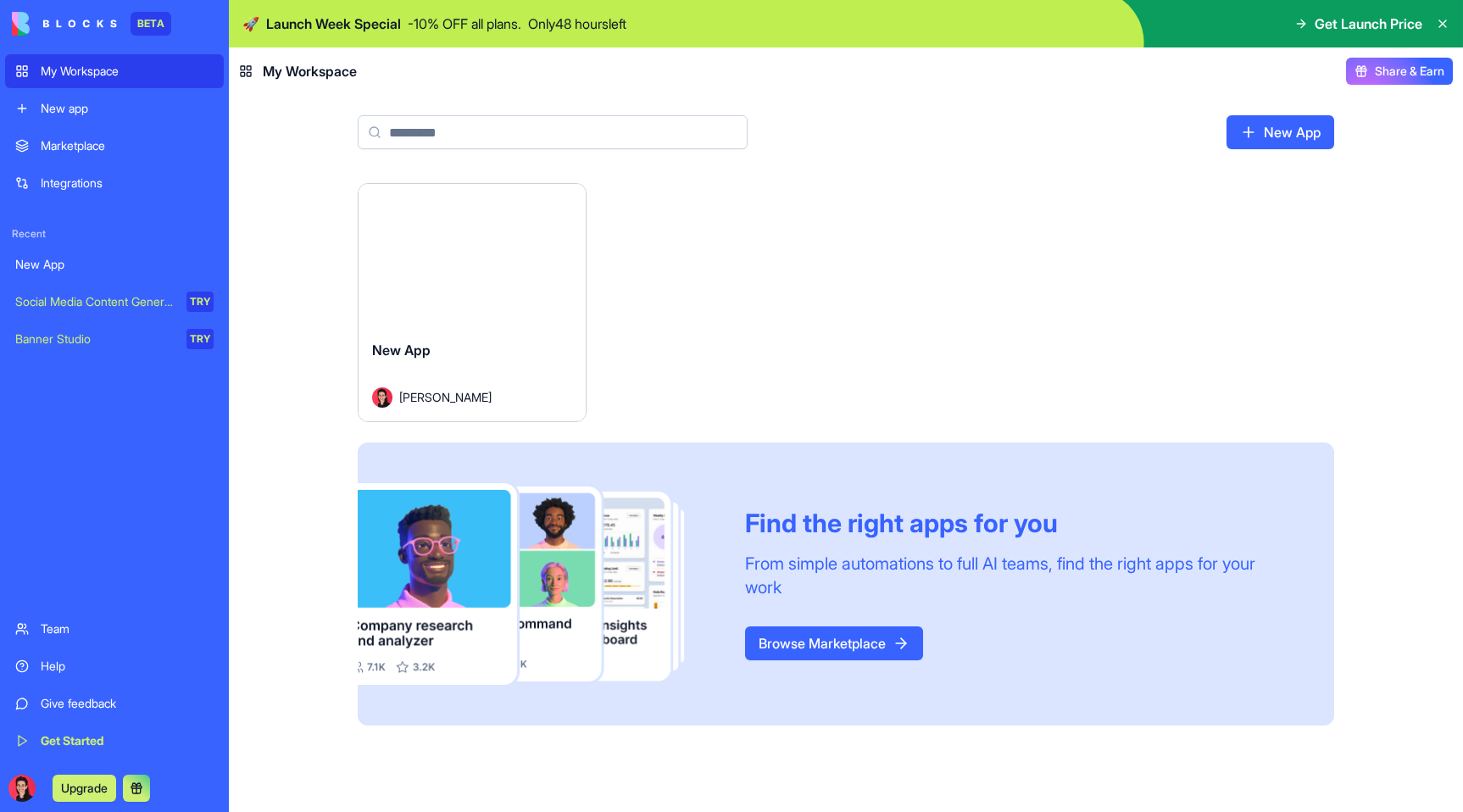
click at [292, 186] on div "Launch New App [PERSON_NAME] Find the right apps for you From simple automation…" at bounding box center [846, 497] width 1234 height 629
